Goal: Transaction & Acquisition: Purchase product/service

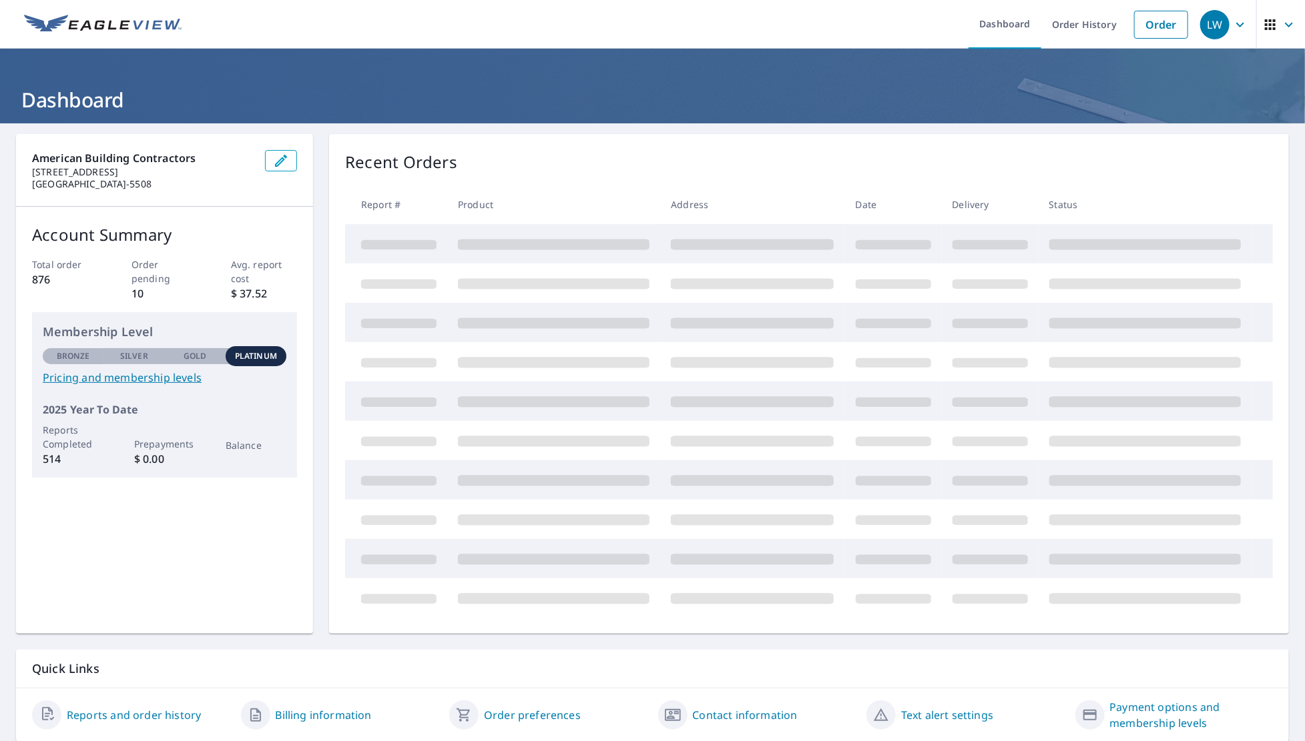
click at [1232, 23] on icon "button" at bounding box center [1240, 25] width 16 height 16
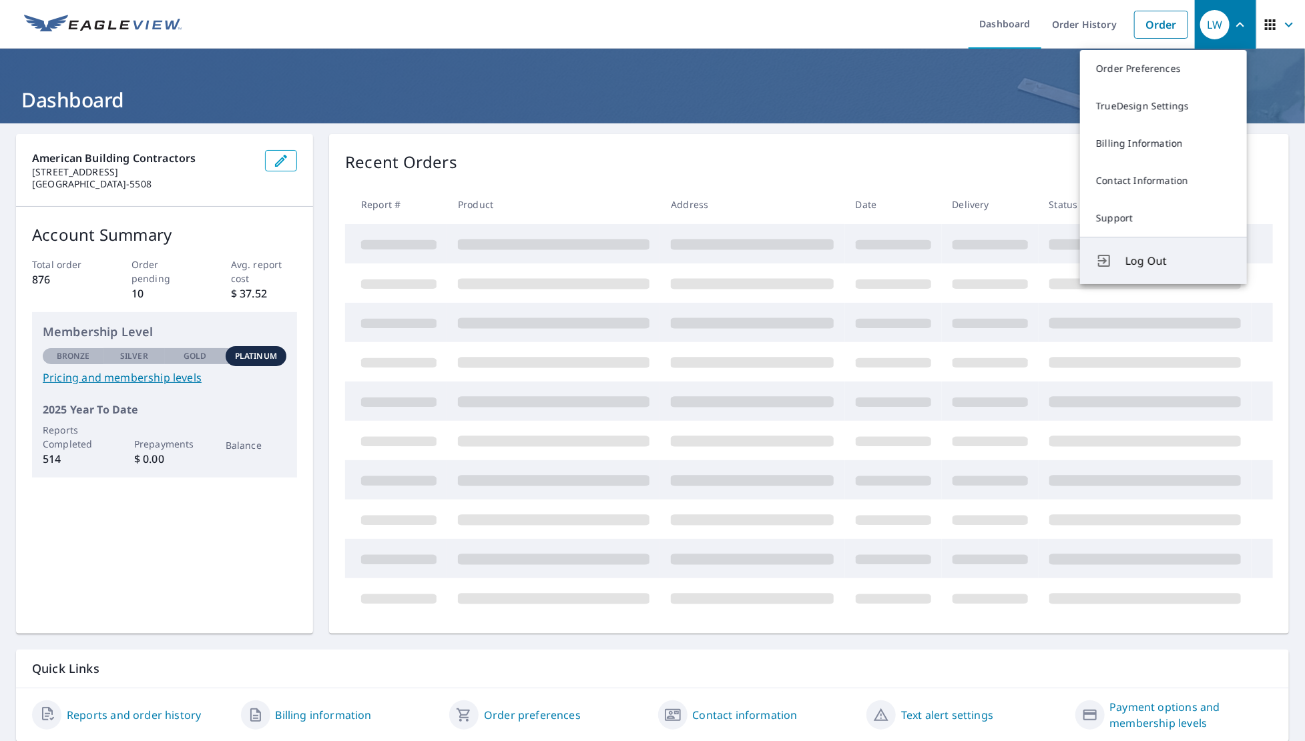
click at [1141, 262] on span "Log Out" at bounding box center [1177, 261] width 105 height 16
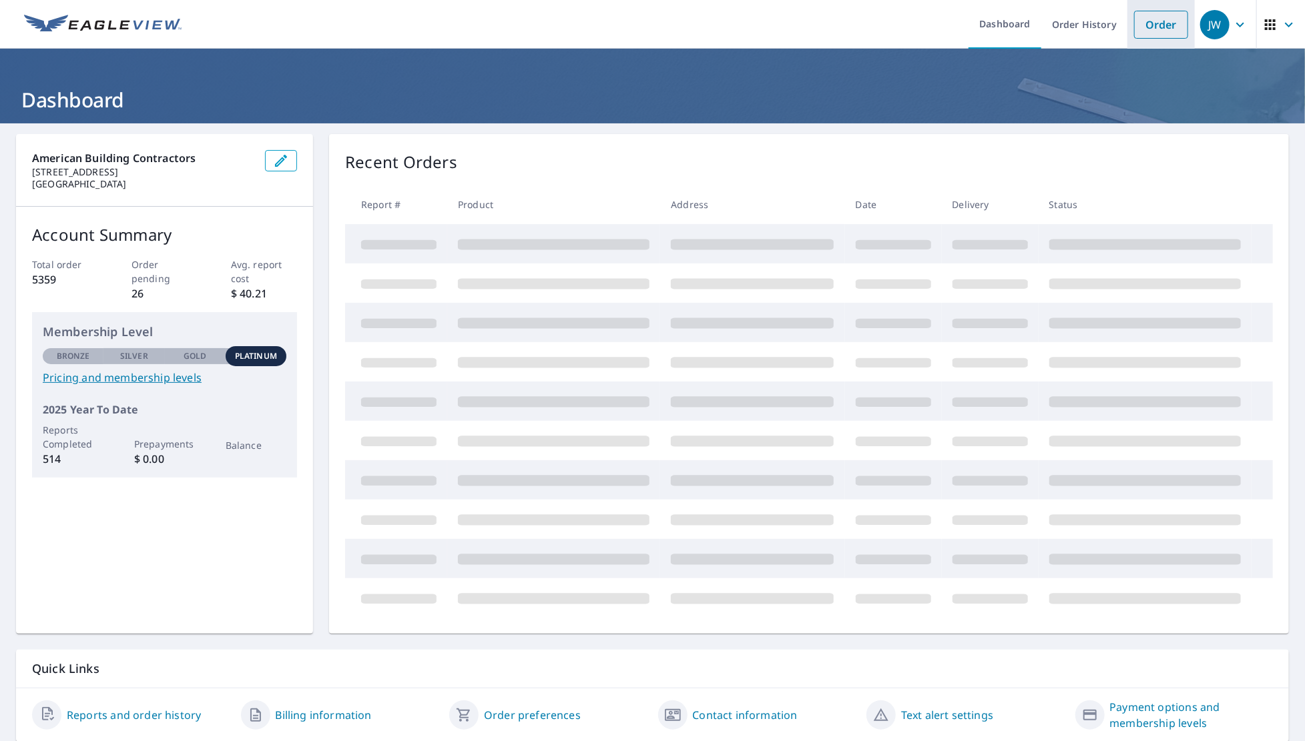
click at [1142, 19] on link "Order" at bounding box center [1161, 25] width 54 height 28
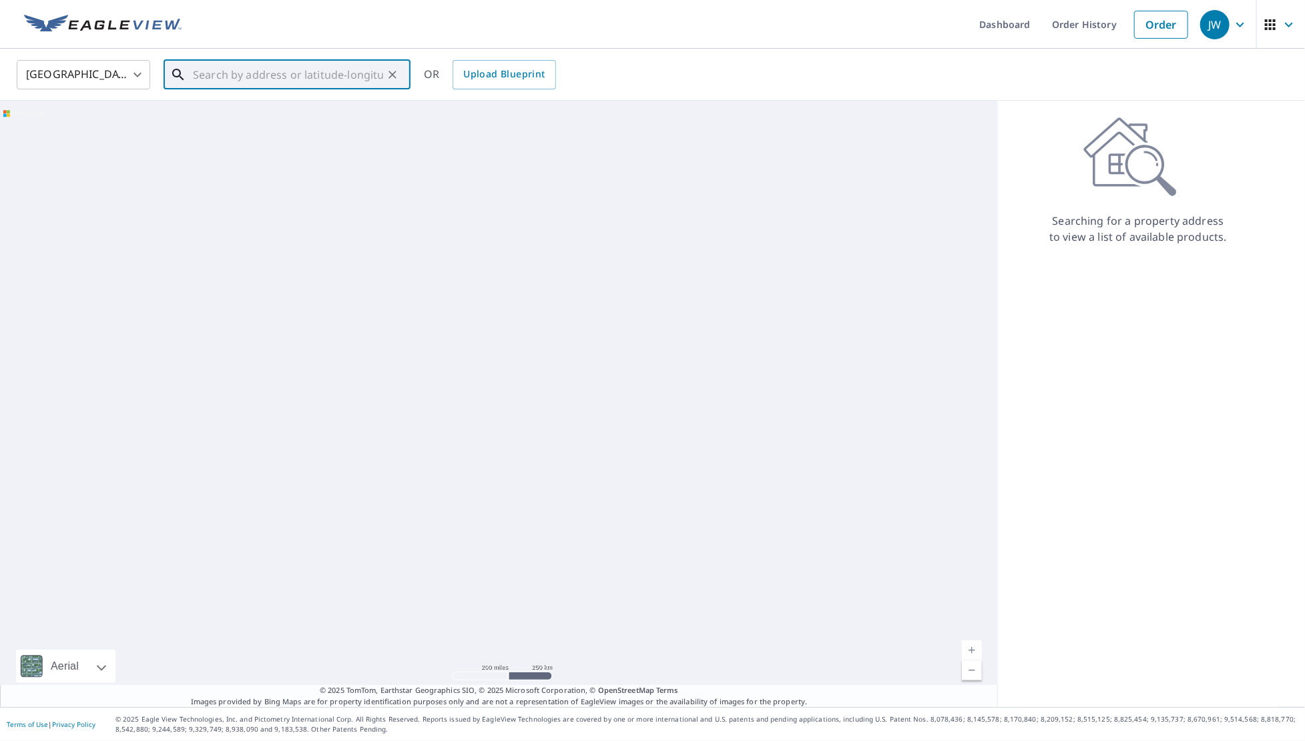
click at [224, 69] on input "text" at bounding box center [288, 74] width 190 height 37
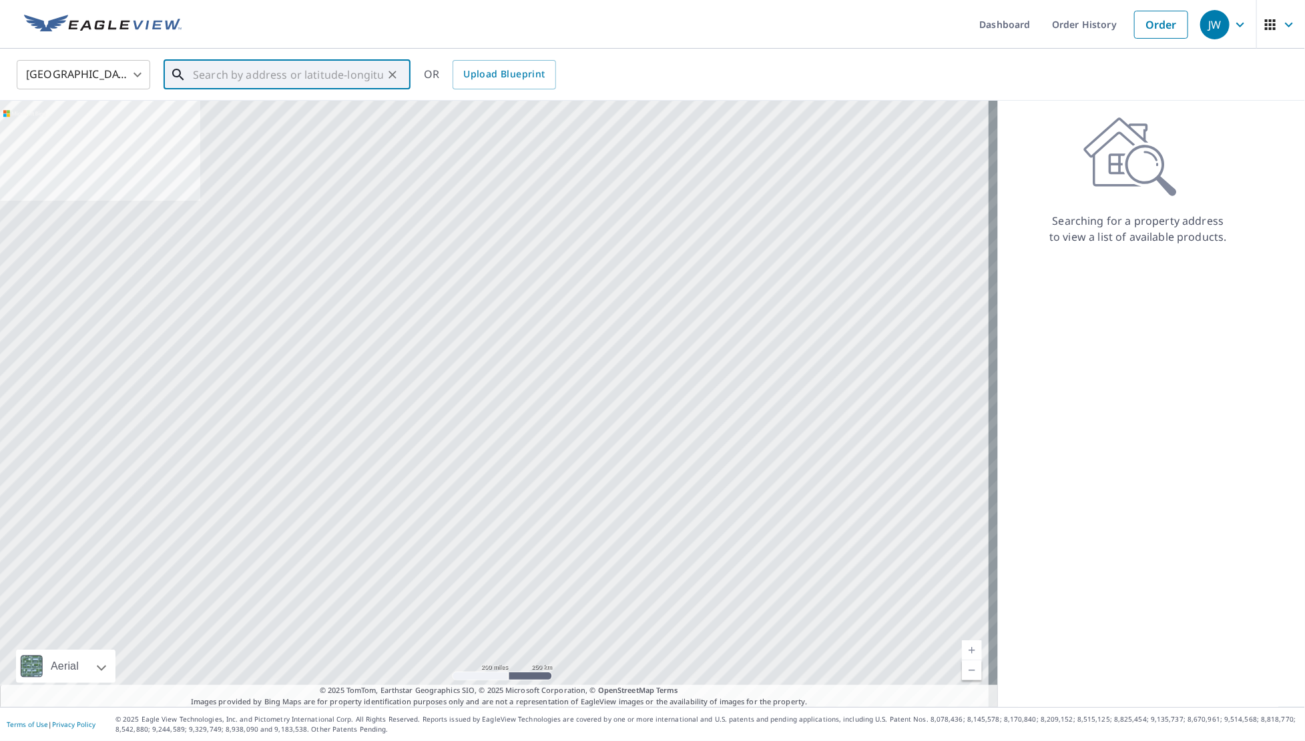
paste input "23672 Via"
click at [252, 76] on input "23672 Via" at bounding box center [288, 74] width 190 height 37
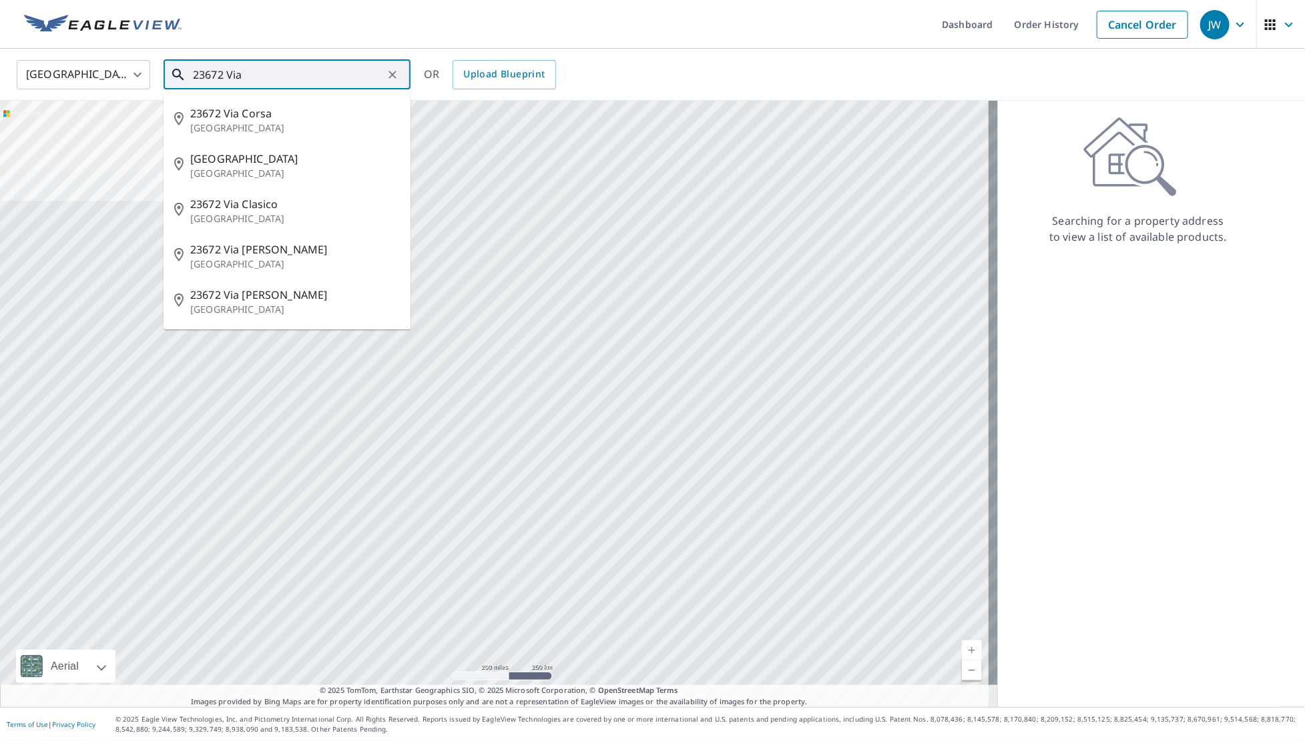
drag, startPoint x: 274, startPoint y: 75, endPoint x: 186, endPoint y: 75, distance: 88.1
click at [183, 75] on div "23672 Via ​" at bounding box center [286, 74] width 247 height 29
paste input "[PERSON_NAME][GEOGRAPHIC_DATA]"
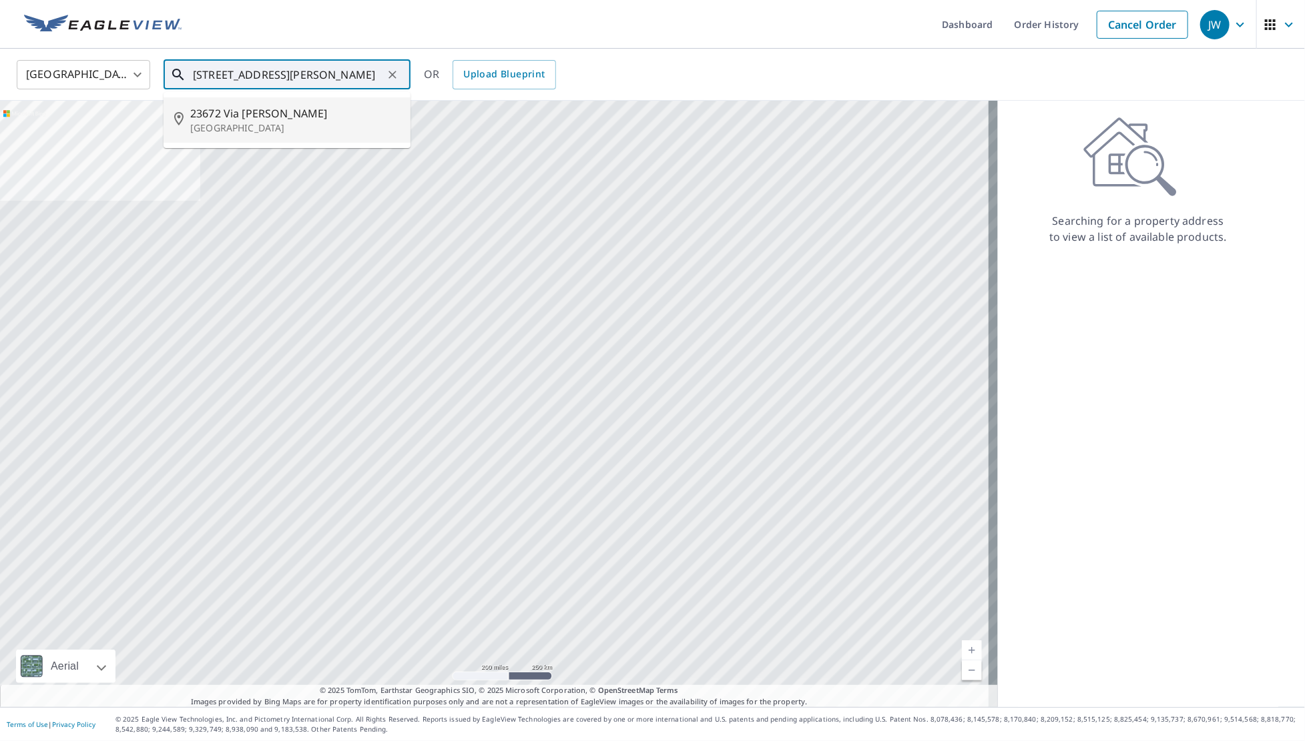
click at [270, 117] on span "23672 Via [PERSON_NAME]" at bounding box center [295, 113] width 210 height 16
type input "[STREET_ADDRESS][PERSON_NAME]"
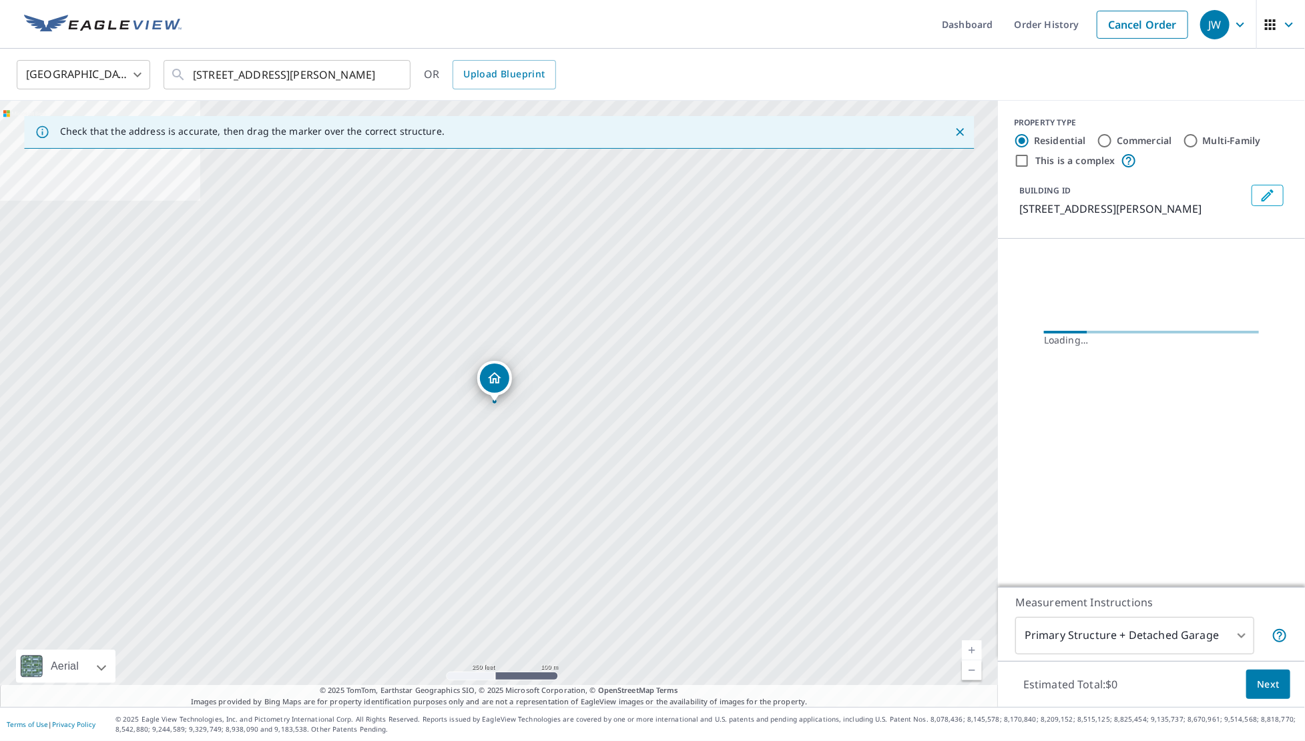
scroll to position [0, 0]
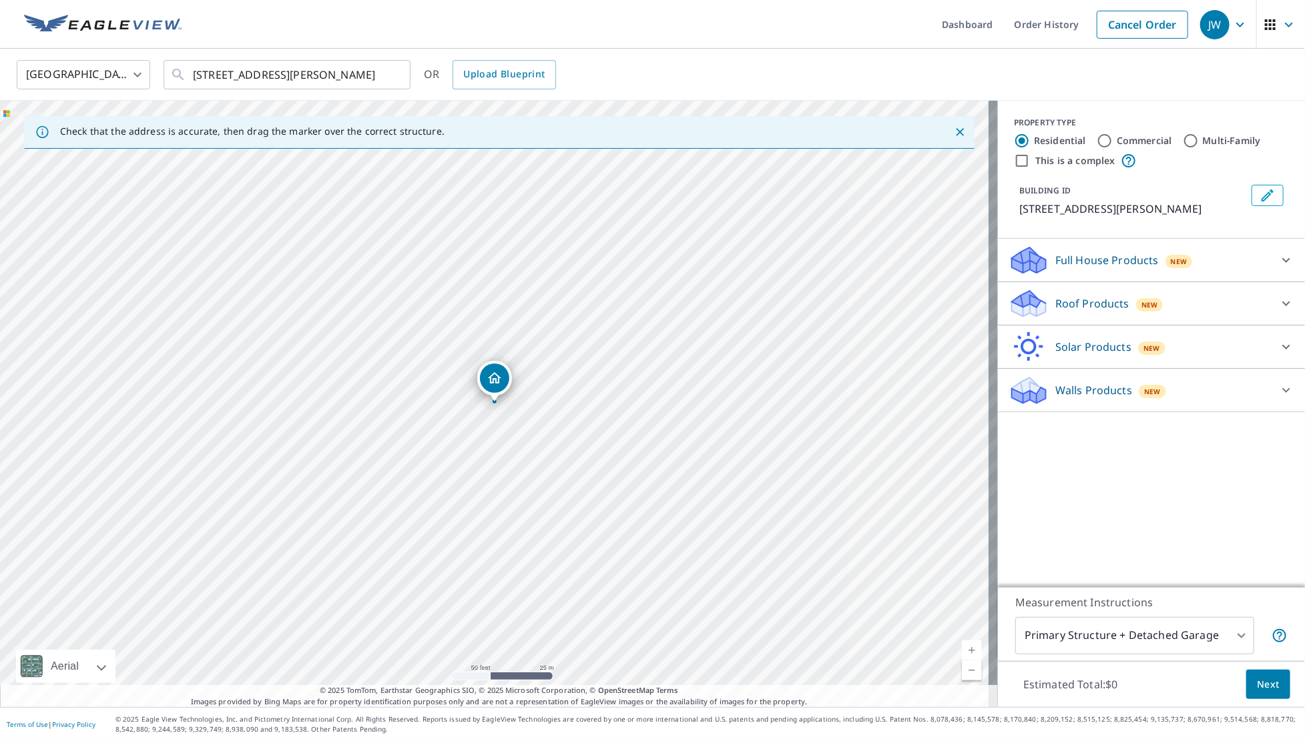
click at [1093, 312] on p "Roof Products" at bounding box center [1092, 304] width 74 height 16
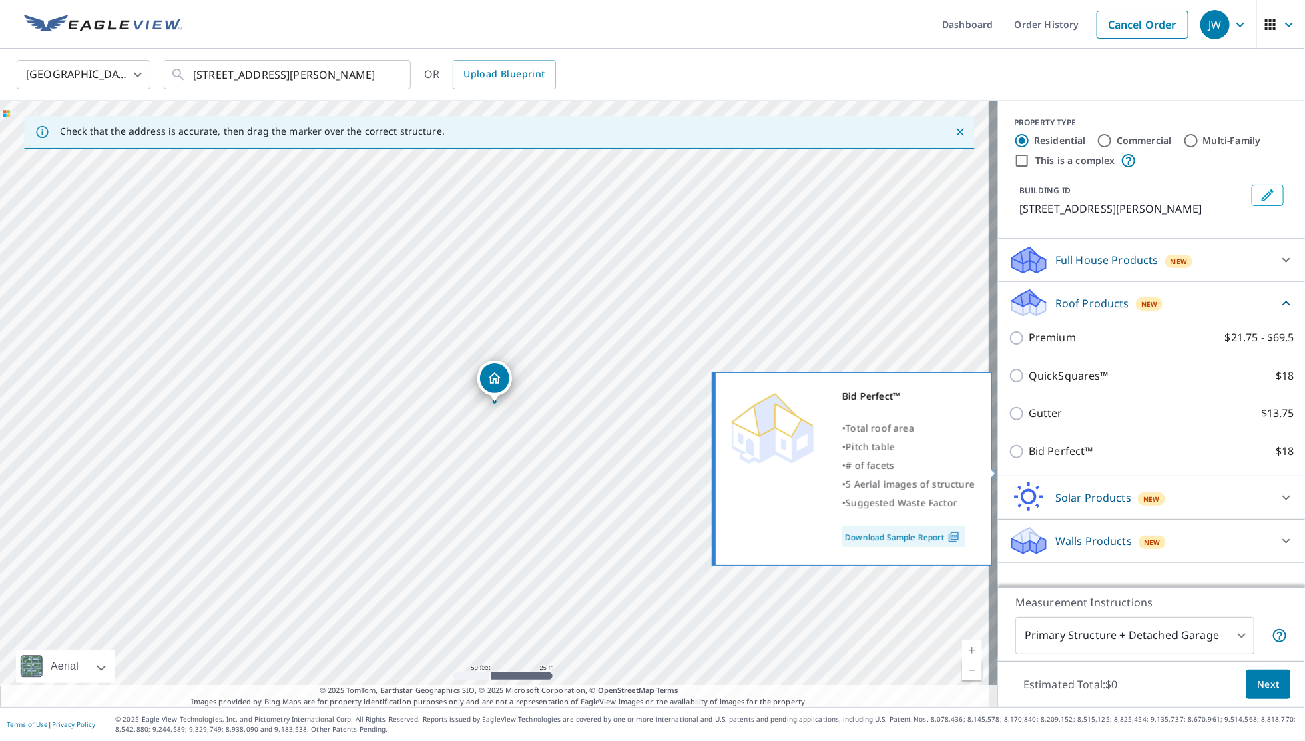
click at [1009, 460] on input "Bid Perfect™ $18" at bounding box center [1018, 452] width 20 height 16
checkbox input "true"
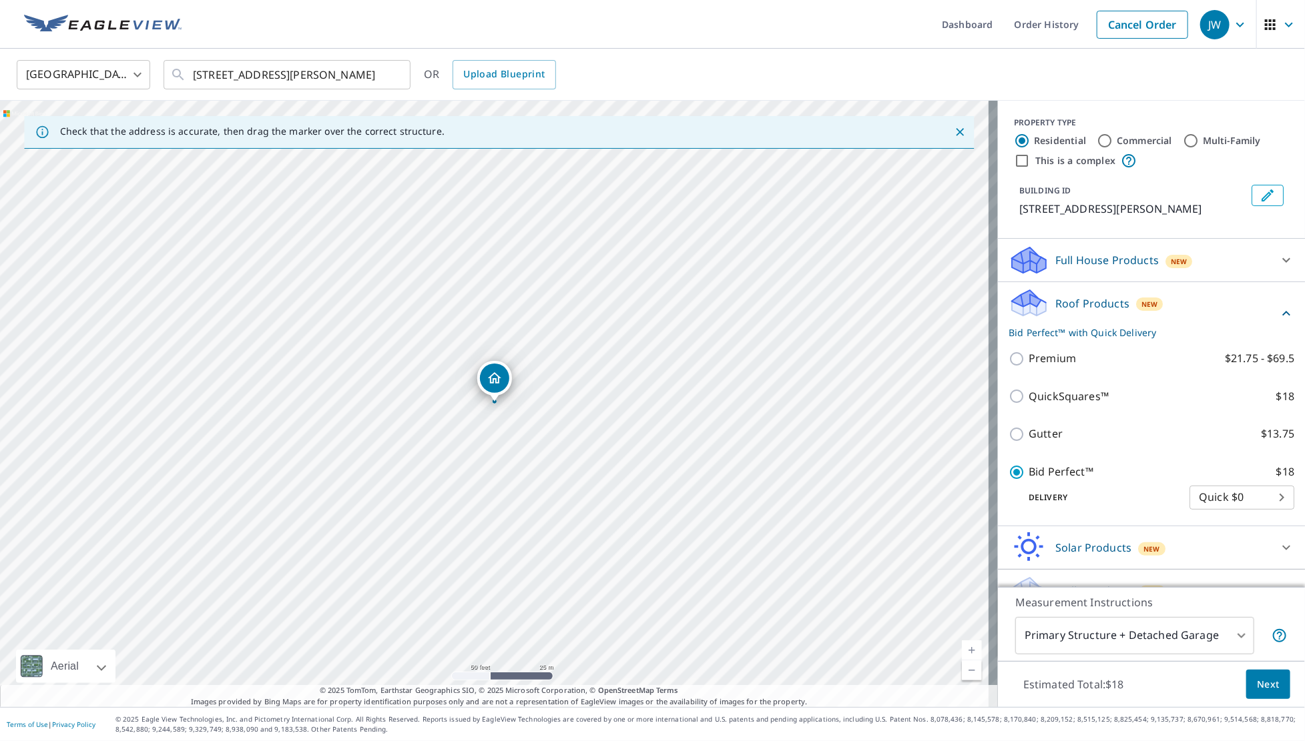
click at [1264, 687] on span "Next" at bounding box center [1268, 685] width 23 height 17
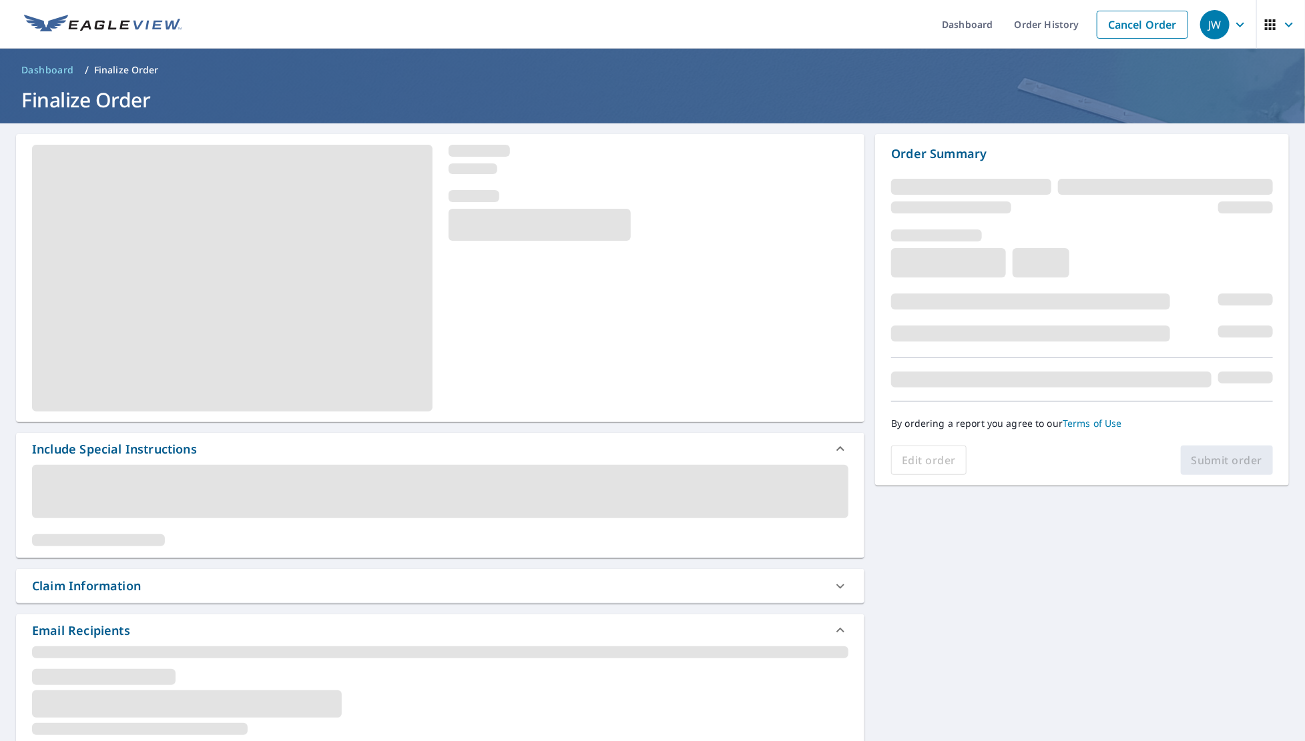
click at [142, 583] on div "Claim Information" at bounding box center [428, 586] width 792 height 18
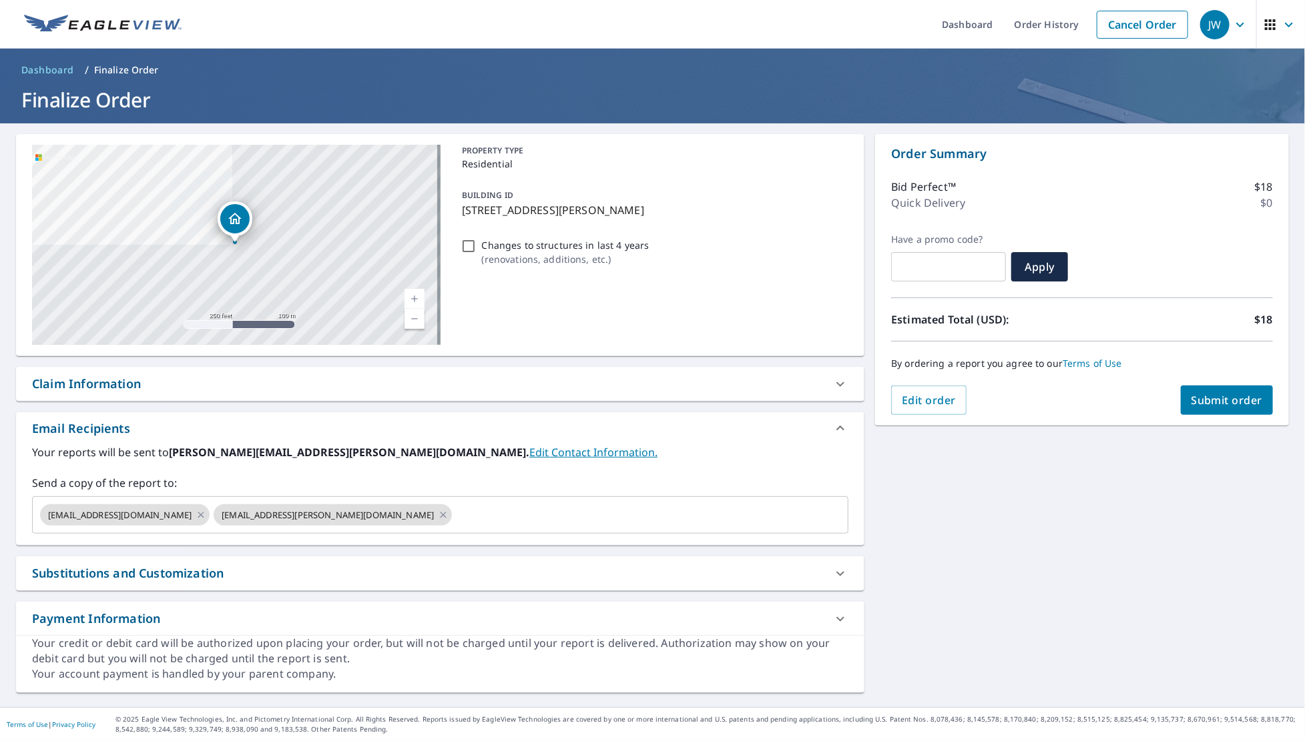
click at [119, 387] on div "Claim Information" at bounding box center [86, 384] width 109 height 18
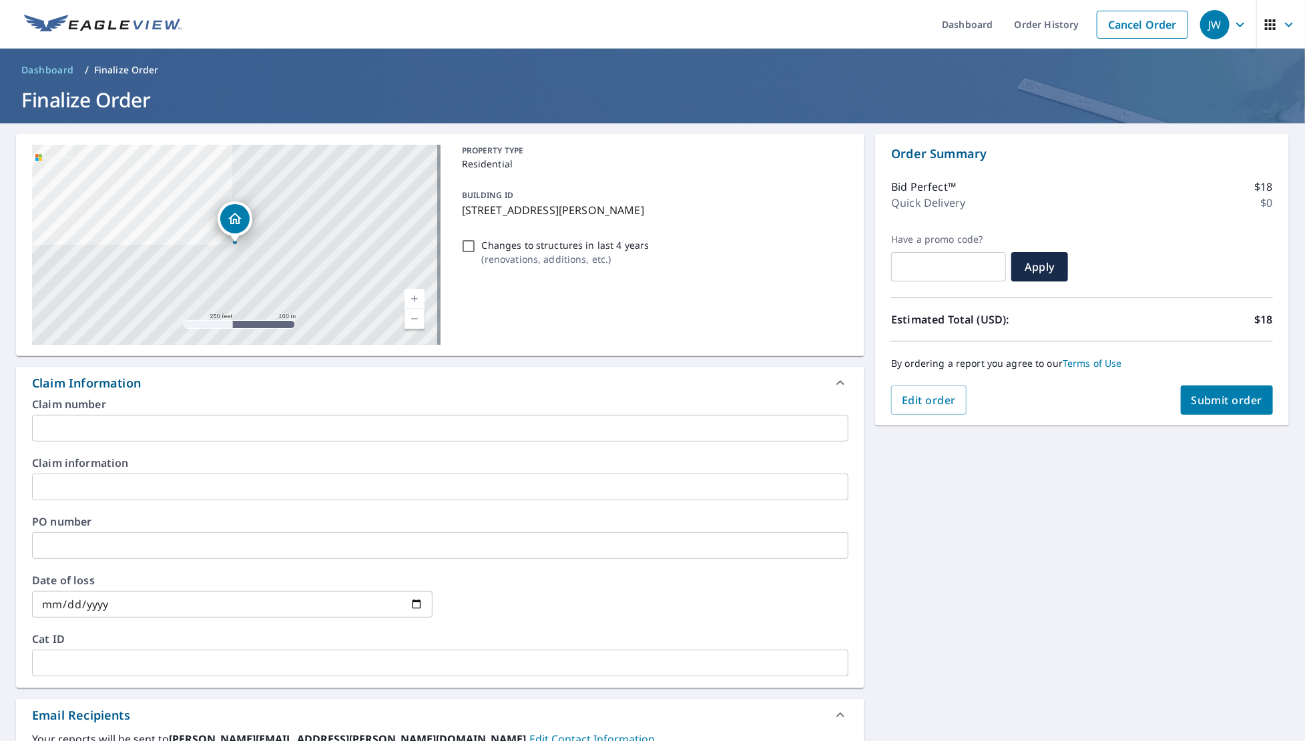
click at [172, 422] on input "text" at bounding box center [440, 428] width 816 height 27
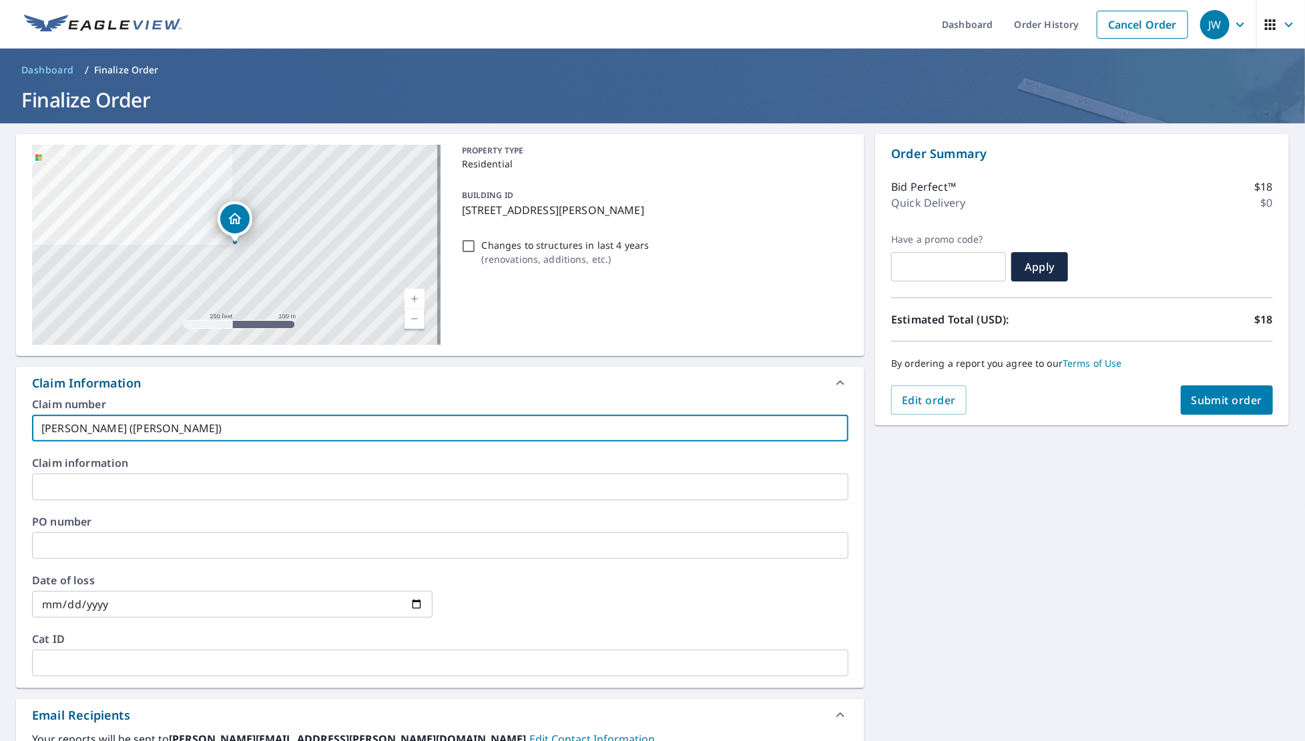
drag, startPoint x: 191, startPoint y: 430, endPoint x: 129, endPoint y: 431, distance: 62.1
click at [129, 431] on input "[PERSON_NAME] ([PERSON_NAME])" at bounding box center [440, 428] width 816 height 27
type input "[PERSON_NAME] (452693)"
click at [1225, 398] on span "Submit order" at bounding box center [1226, 400] width 71 height 15
